Goal: Task Accomplishment & Management: Use online tool/utility

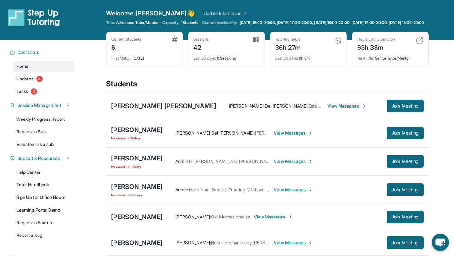
scroll to position [50, 0]
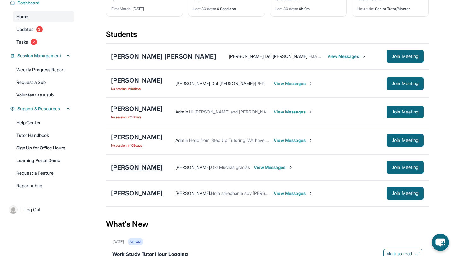
click at [134, 172] on div "[PERSON_NAME]" at bounding box center [137, 167] width 52 height 9
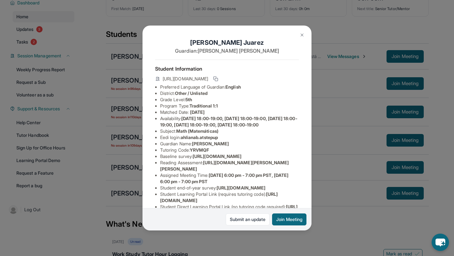
click at [300, 37] on img at bounding box center [302, 35] width 5 height 5
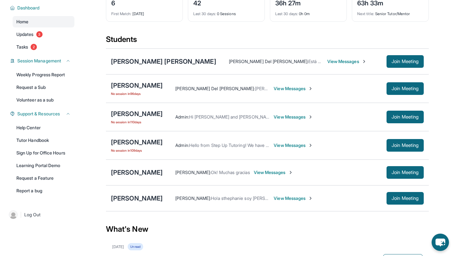
scroll to position [43, 0]
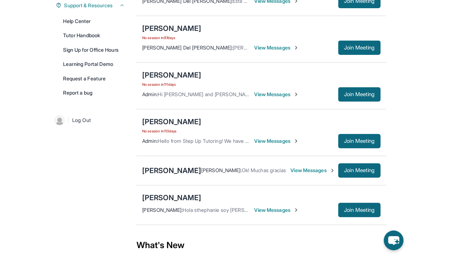
scroll to position [164, 0]
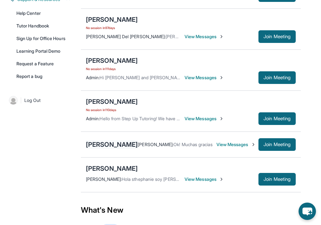
click at [113, 144] on div "[PERSON_NAME]" at bounding box center [112, 144] width 52 height 9
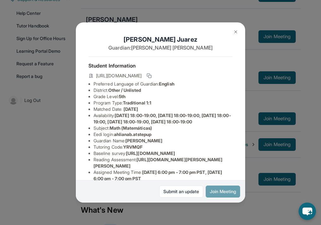
click at [213, 189] on button "Join Meeting" at bounding box center [222, 192] width 34 height 12
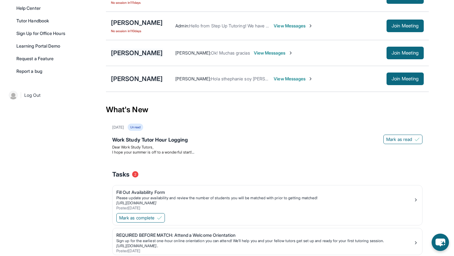
click at [148, 57] on div "[PERSON_NAME]" at bounding box center [137, 53] width 52 height 9
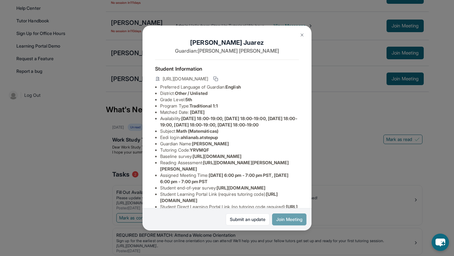
click at [288, 222] on button "Join Meeting" at bounding box center [289, 220] width 34 height 12
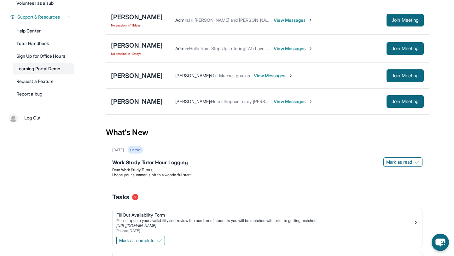
scroll to position [139, 0]
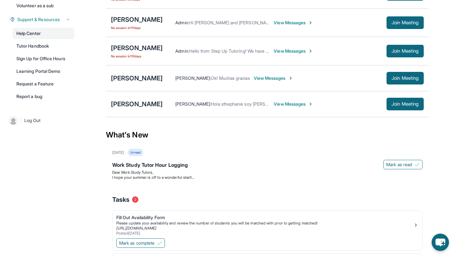
click at [38, 39] on link "Help Center" at bounding box center [44, 33] width 62 height 11
click at [126, 82] on div "[PERSON_NAME]" at bounding box center [137, 78] width 52 height 9
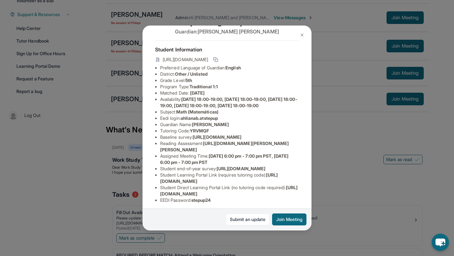
scroll to position [21, 0]
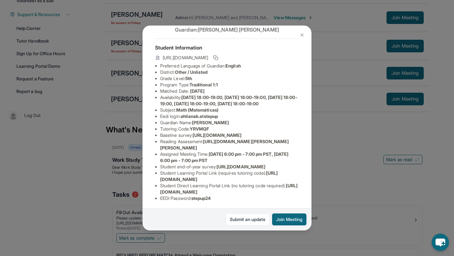
click at [301, 35] on img at bounding box center [302, 35] width 5 height 5
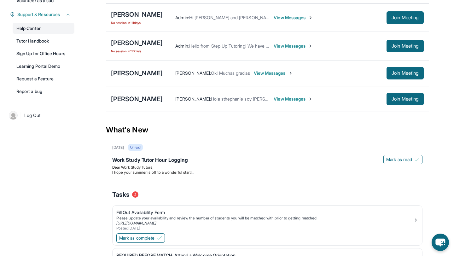
click at [41, 34] on link "Help Center" at bounding box center [44, 28] width 62 height 11
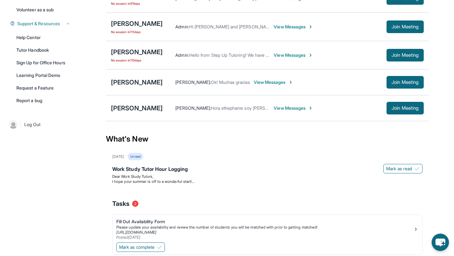
scroll to position [133, 0]
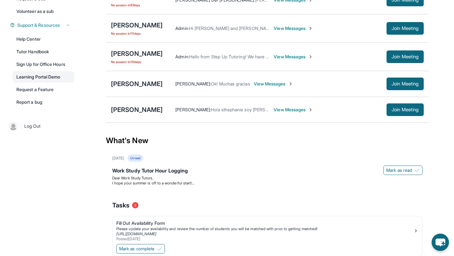
click at [43, 81] on link "Learning Portal Demo" at bounding box center [44, 76] width 62 height 11
